Goal: Task Accomplishment & Management: Manage account settings

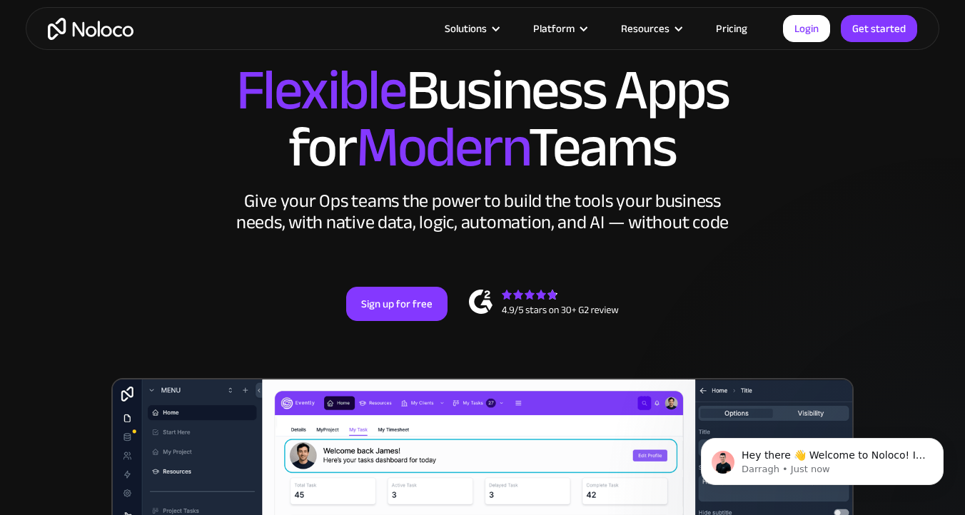
scroll to position [152, 0]
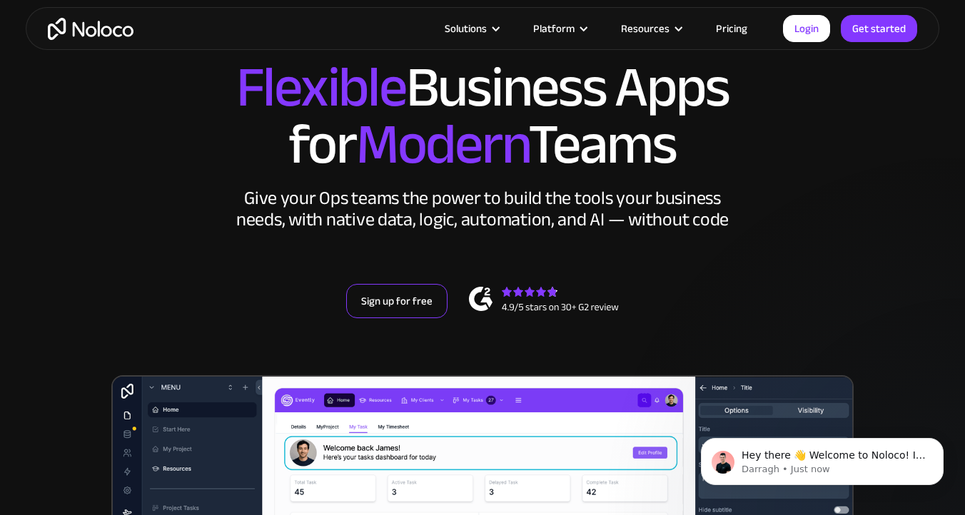
click at [404, 284] on link "Sign up for free" at bounding box center [396, 301] width 101 height 34
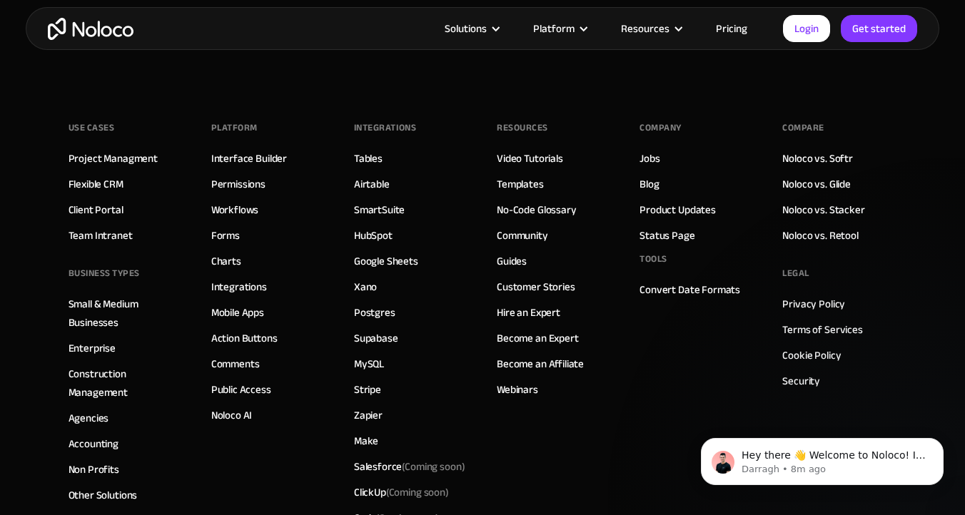
scroll to position [8070, 0]
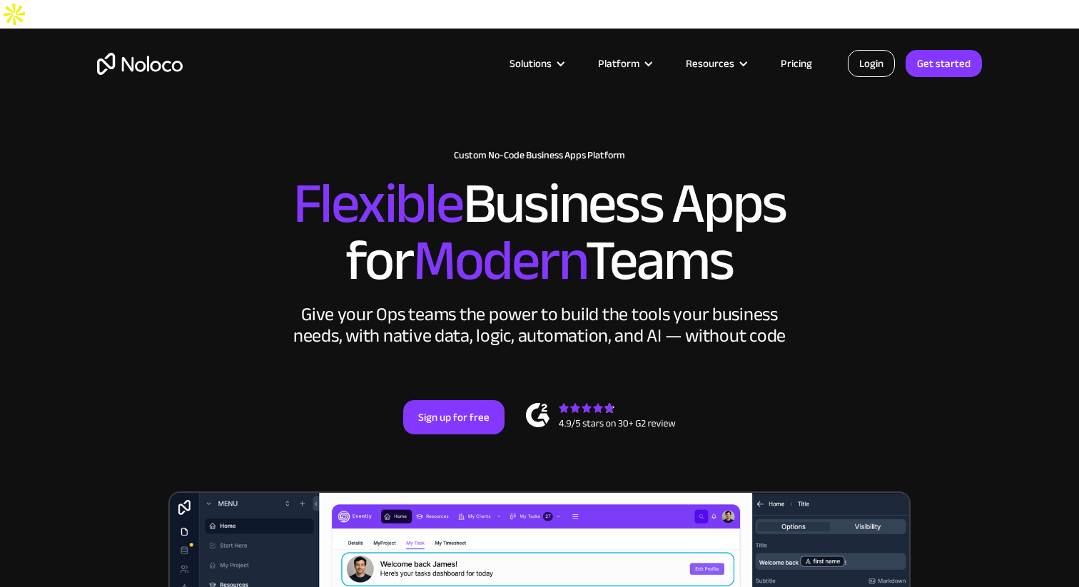
click at [876, 67] on link "Login" at bounding box center [871, 63] width 47 height 27
click at [889, 61] on link "Login" at bounding box center [871, 63] width 47 height 27
click at [873, 61] on link "Login" at bounding box center [871, 63] width 47 height 27
click at [876, 64] on link "Login" at bounding box center [871, 63] width 47 height 27
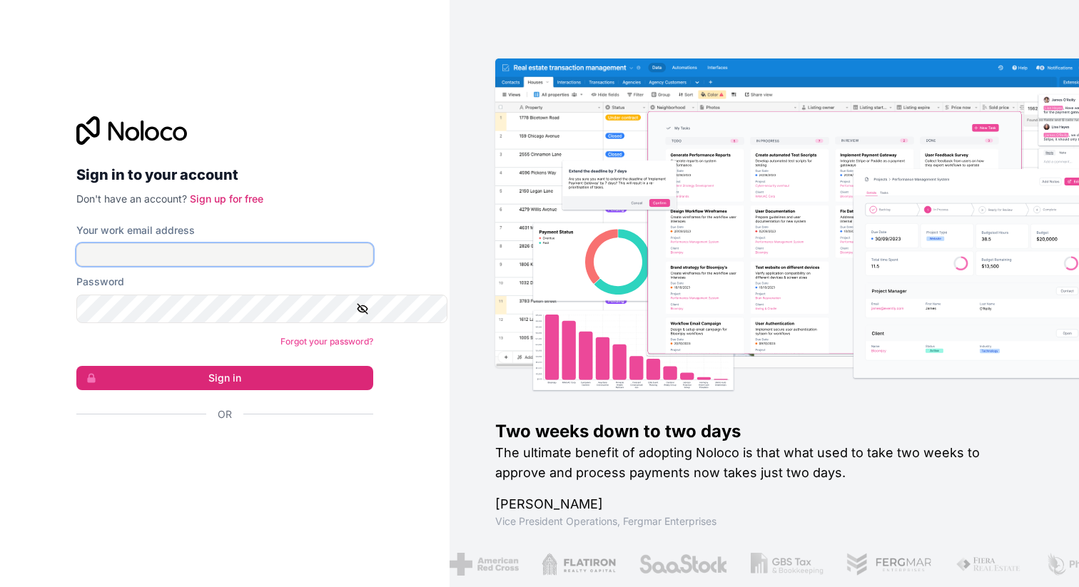
click at [235, 255] on input "Your work email address" at bounding box center [224, 254] width 297 height 23
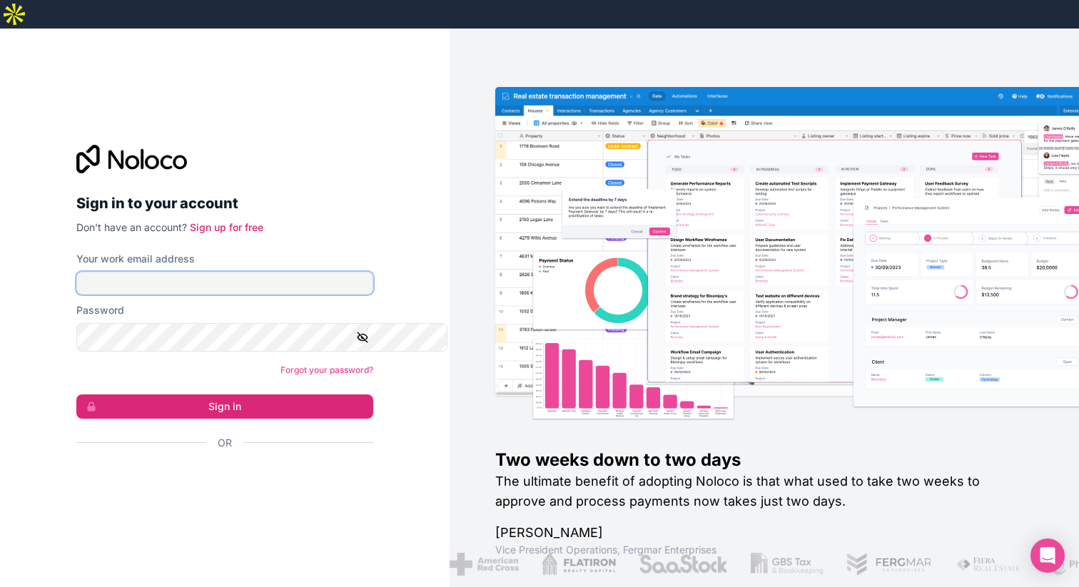
click at [170, 272] on input "Your work email address" at bounding box center [224, 283] width 297 height 23
click at [167, 272] on input "Your work email address" at bounding box center [224, 283] width 297 height 23
type input "jarryd.osborne@lidd.com"
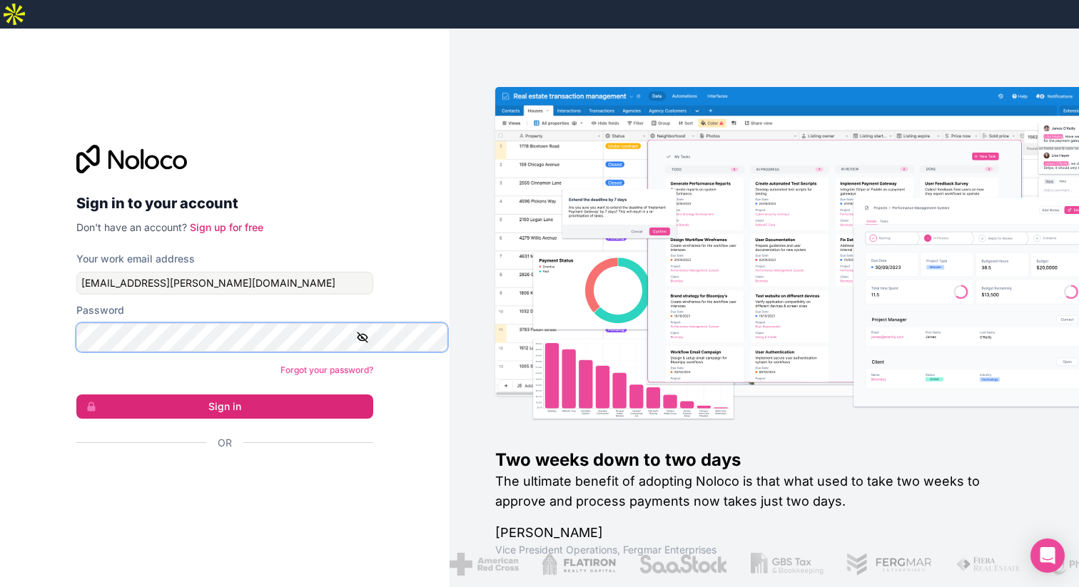
click at [76, 395] on button "Sign in" at bounding box center [224, 407] width 297 height 24
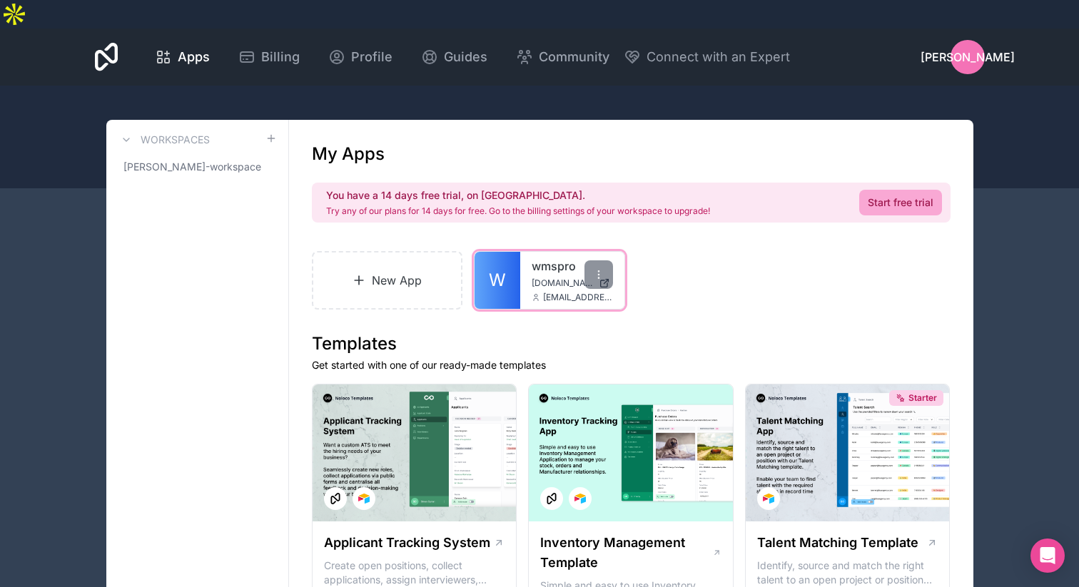
click at [520, 309] on link "W" at bounding box center [498, 280] width 46 height 57
